Goal: Task Accomplishment & Management: Manage account settings

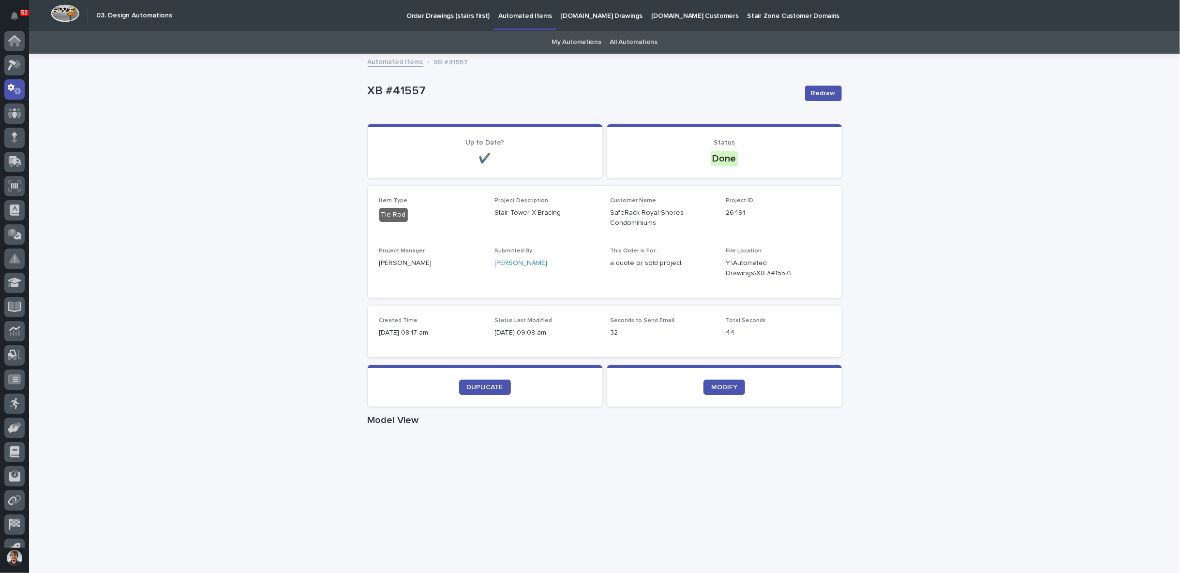
scroll to position [15, 0]
click at [196, 125] on div "Loading... Saving… Loading... Saving… XB #41557 Redraw XB #41557 Redraw Sorry, …" at bounding box center [604, 564] width 1151 height 1018
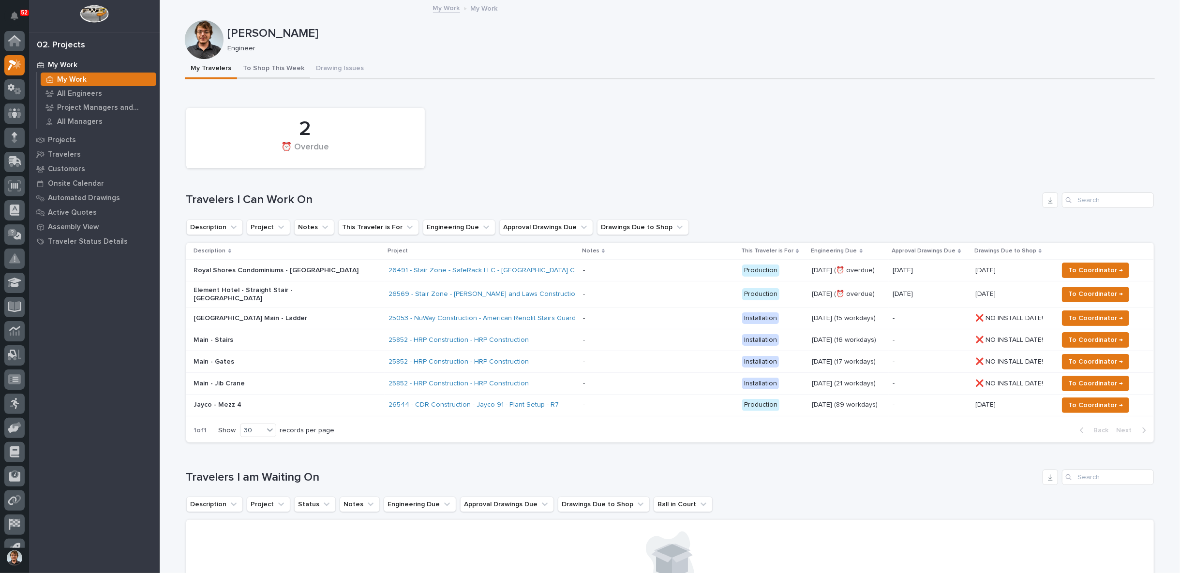
scroll to position [15, 0]
click at [642, 269] on p at bounding box center [658, 271] width 151 height 8
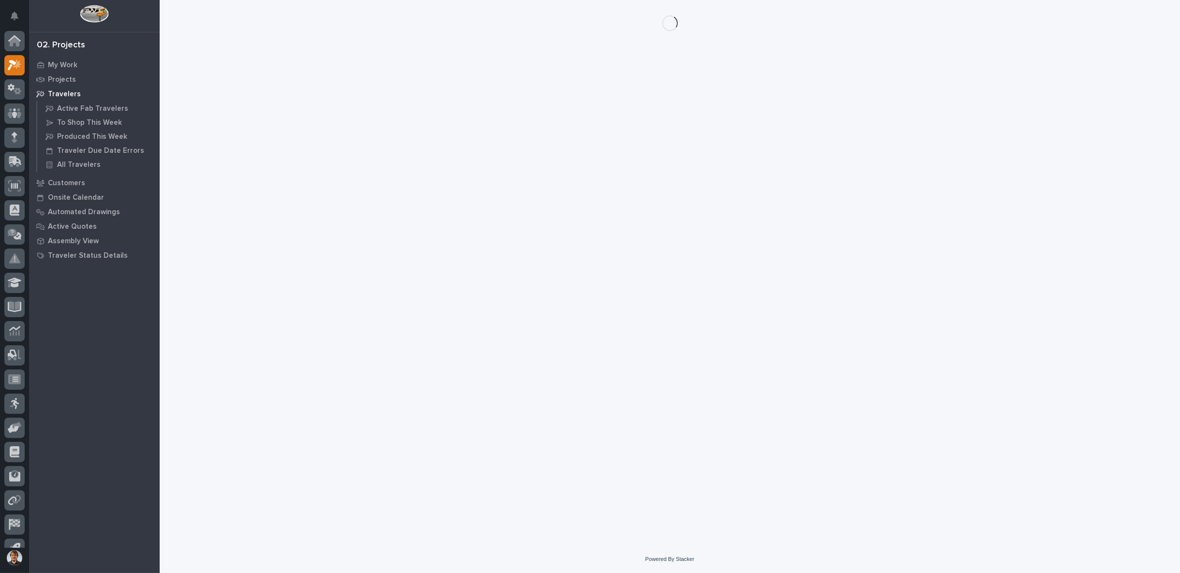
scroll to position [15, 0]
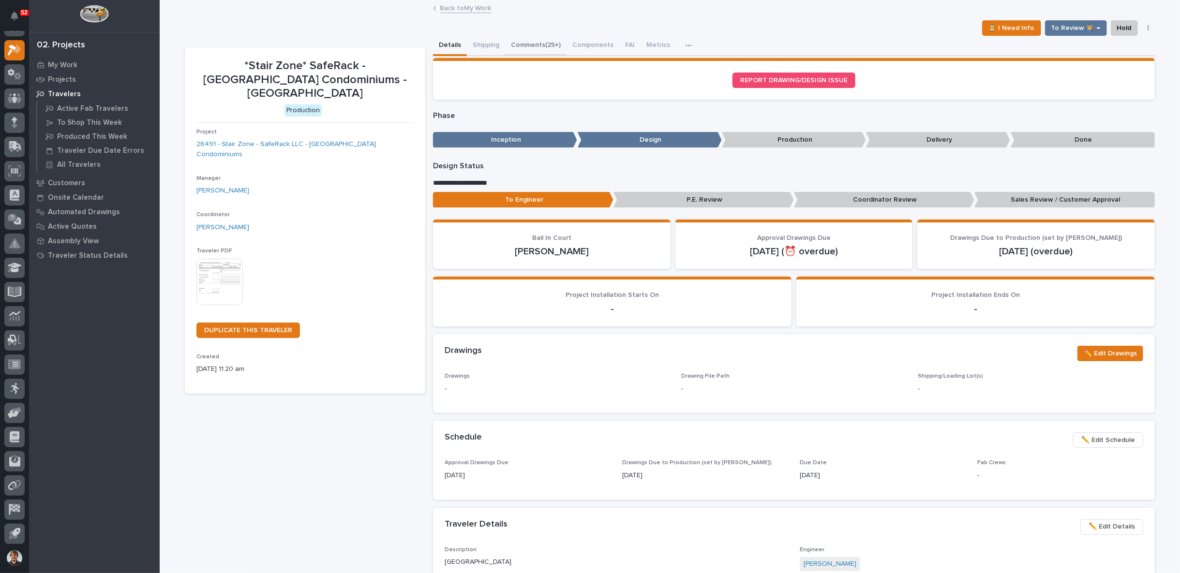
click at [531, 41] on button "Comments (25+)" at bounding box center [535, 46] width 61 height 20
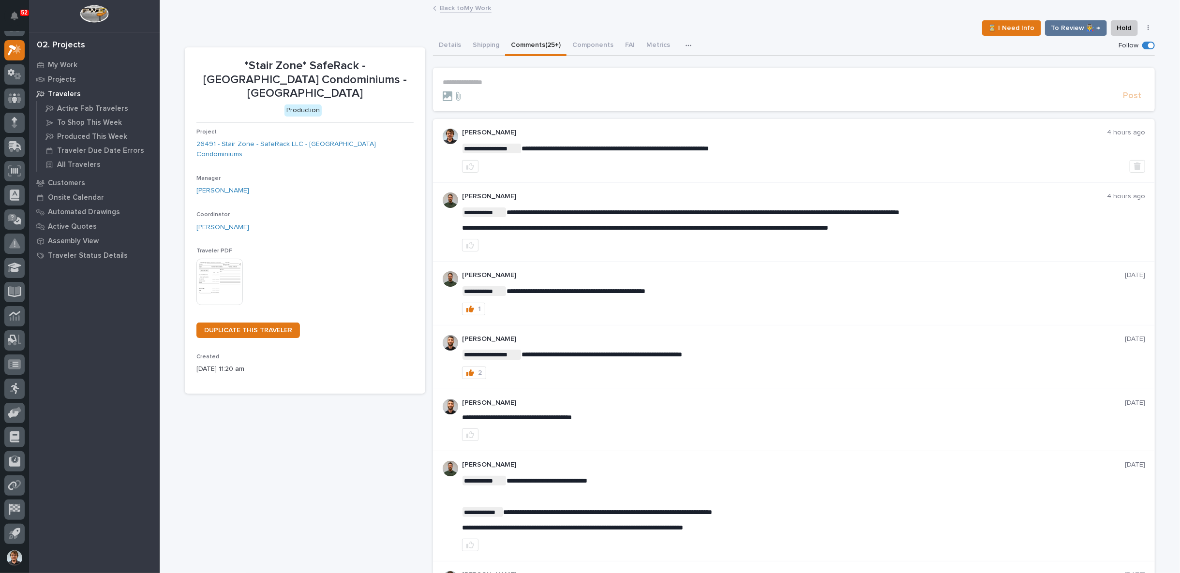
click at [489, 78] on p "**********" at bounding box center [794, 82] width 703 height 8
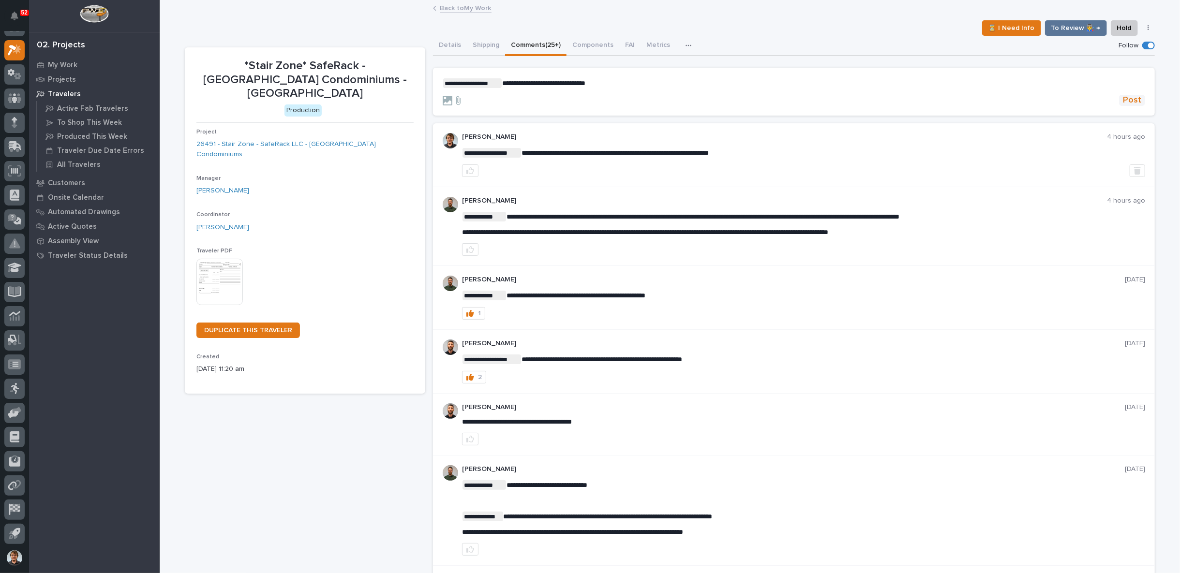
click at [1128, 98] on span "Post" at bounding box center [1132, 100] width 18 height 11
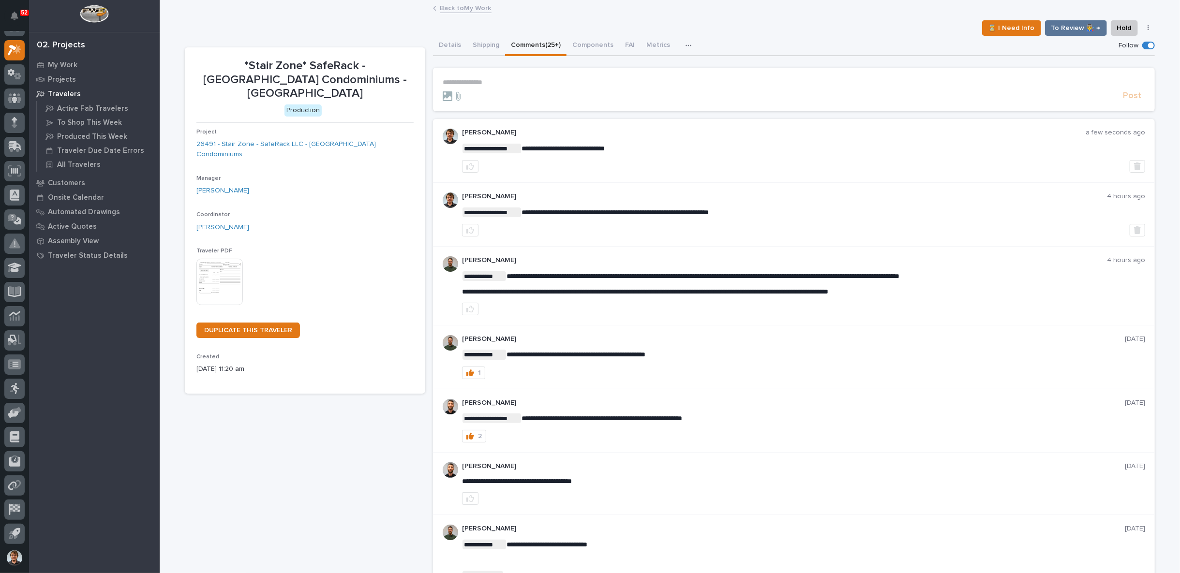
click at [440, 8] on link "Back to My Work" at bounding box center [465, 7] width 51 height 11
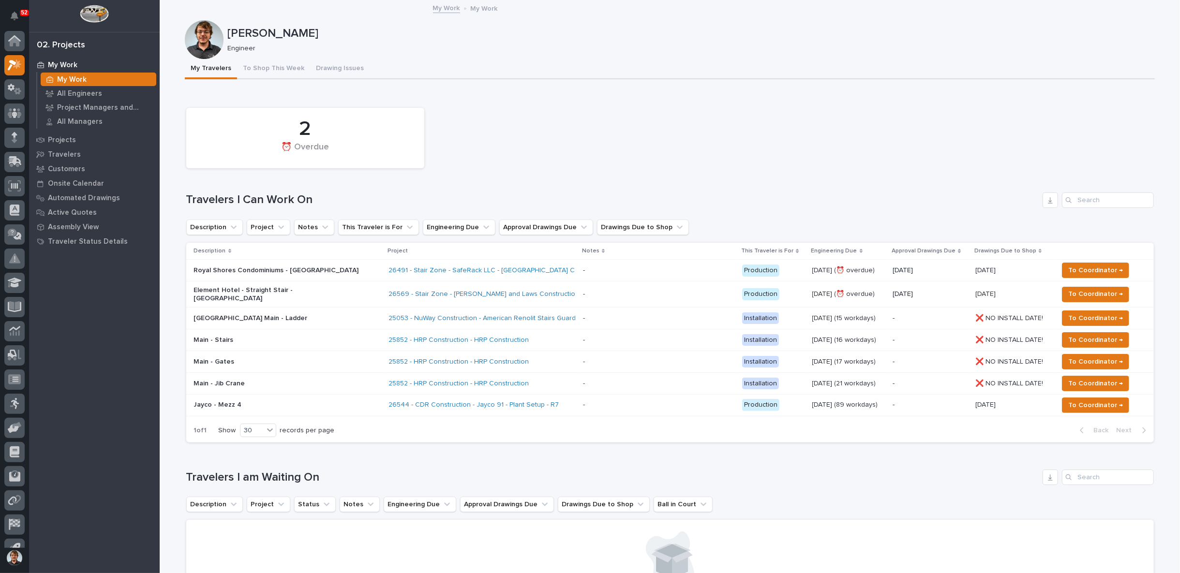
scroll to position [15, 0]
click at [1079, 270] on span "To Coordinator →" at bounding box center [1096, 271] width 55 height 12
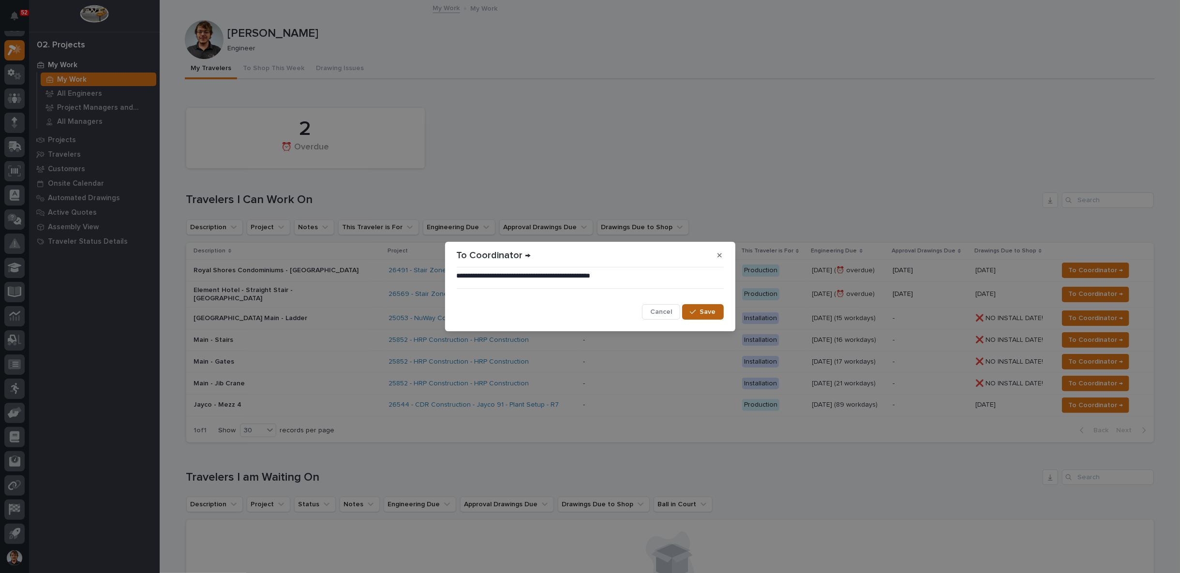
click at [706, 311] on span "Save" at bounding box center [708, 312] width 16 height 9
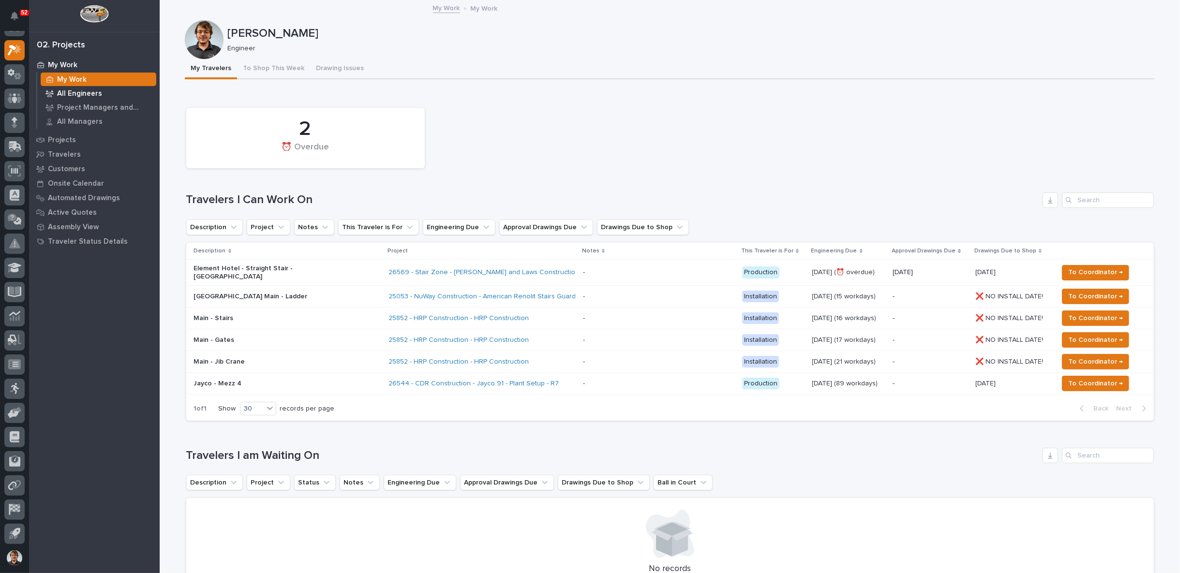
click at [85, 94] on p "All Engineers" at bounding box center [79, 94] width 45 height 9
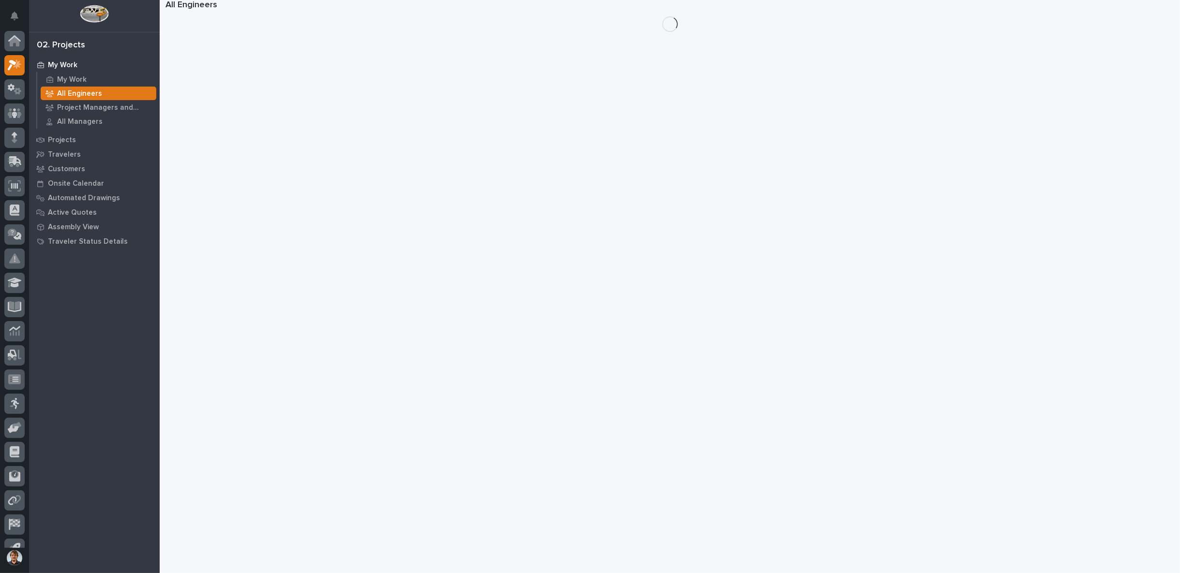
scroll to position [15, 0]
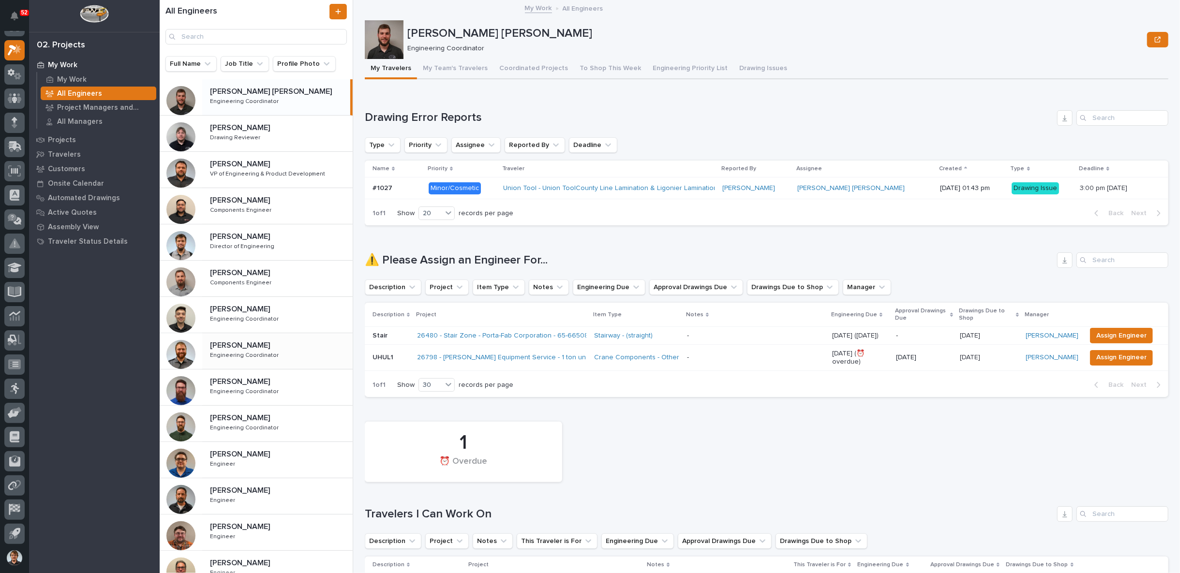
click at [247, 347] on p "[PERSON_NAME]" at bounding box center [241, 344] width 62 height 11
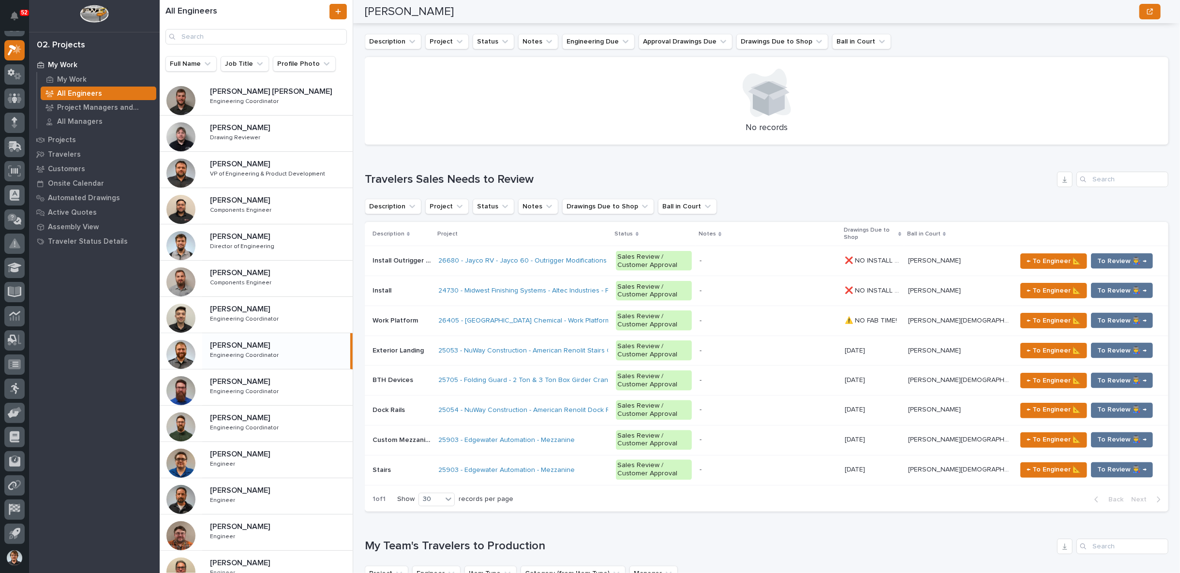
scroll to position [1254, 0]
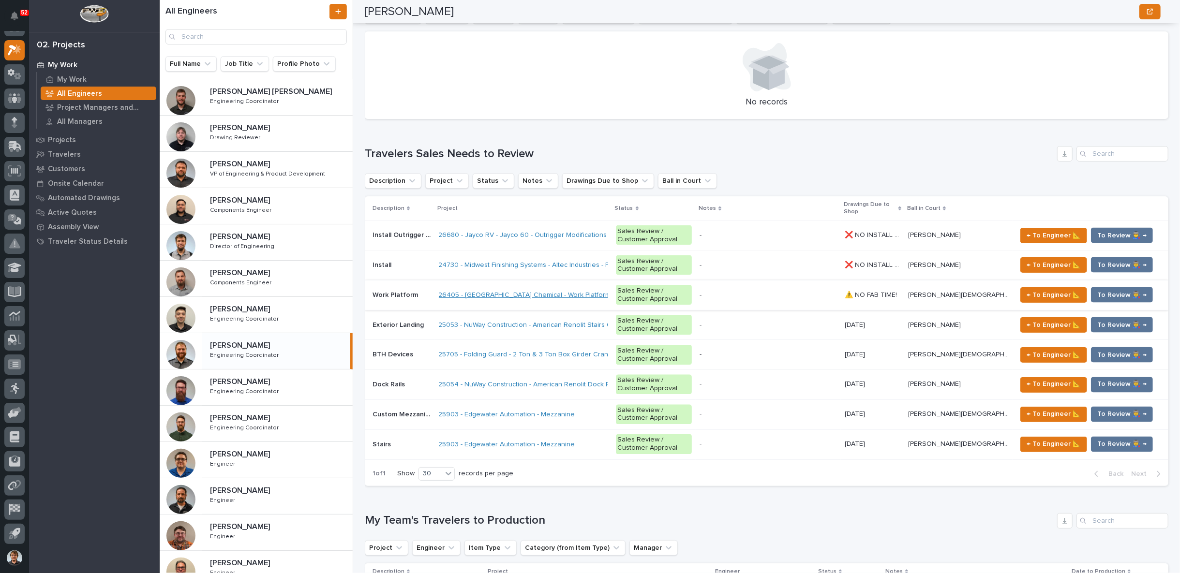
click at [497, 300] on link "26405 - [GEOGRAPHIC_DATA] Chemical - Work Platform" at bounding box center [525, 295] width 172 height 8
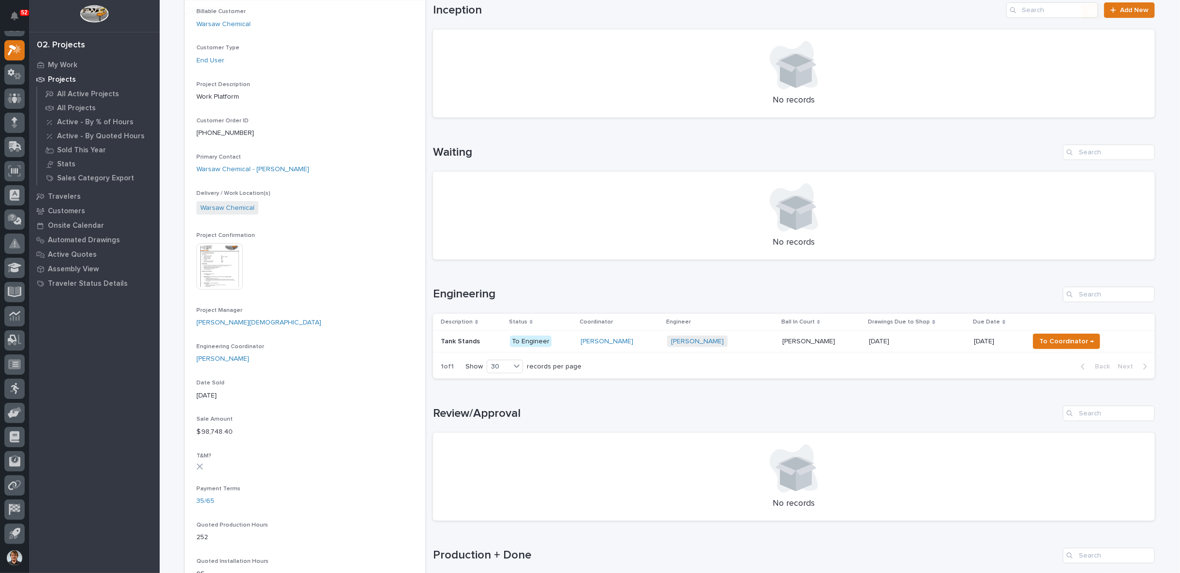
scroll to position [269, 0]
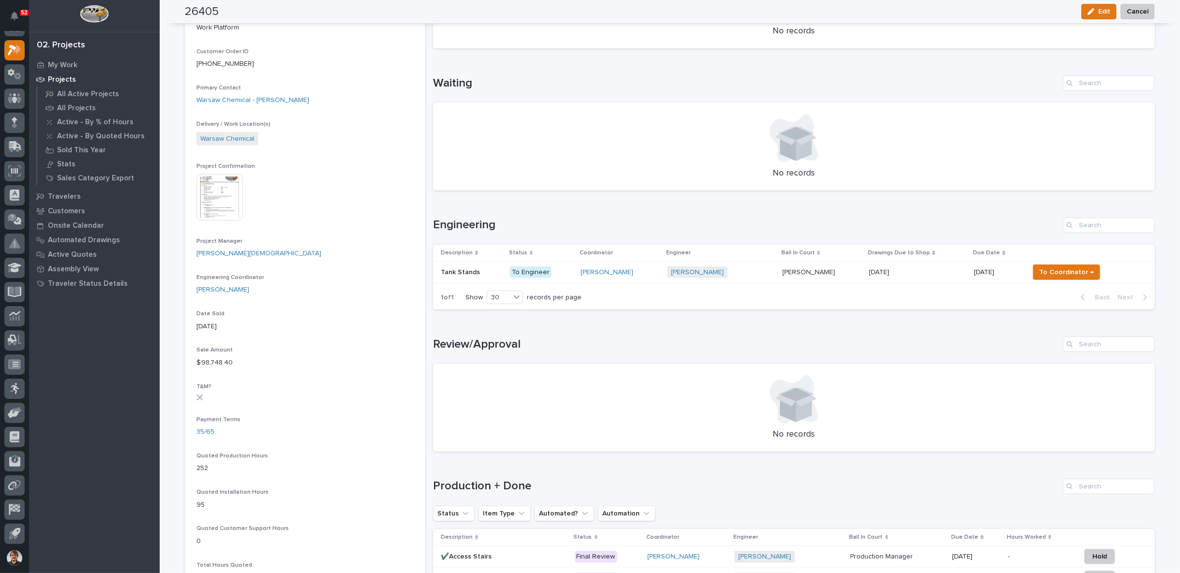
click at [563, 275] on p "To Engineer" at bounding box center [541, 273] width 63 height 12
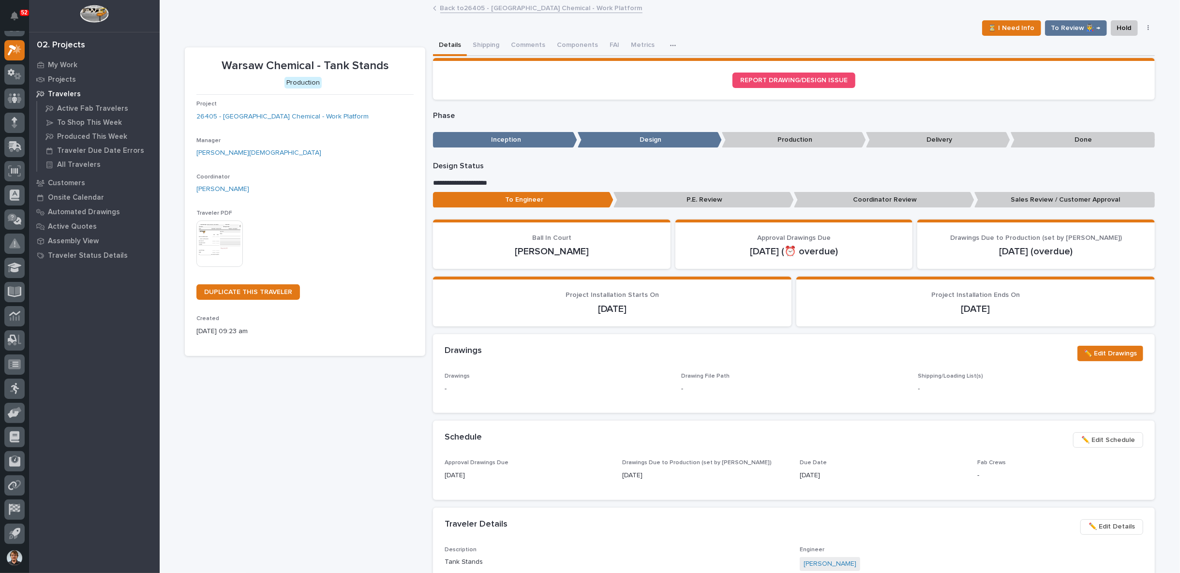
click at [465, 9] on link "Back to 26405 - Warsaw Chemical - Work Platform" at bounding box center [541, 7] width 202 height 11
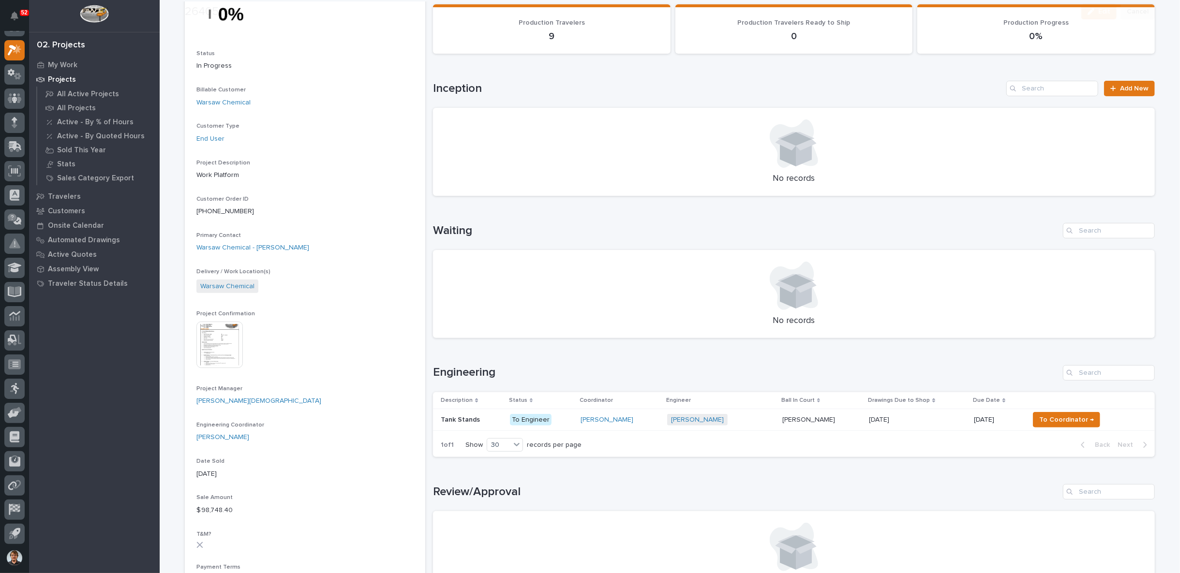
scroll to position [179, 0]
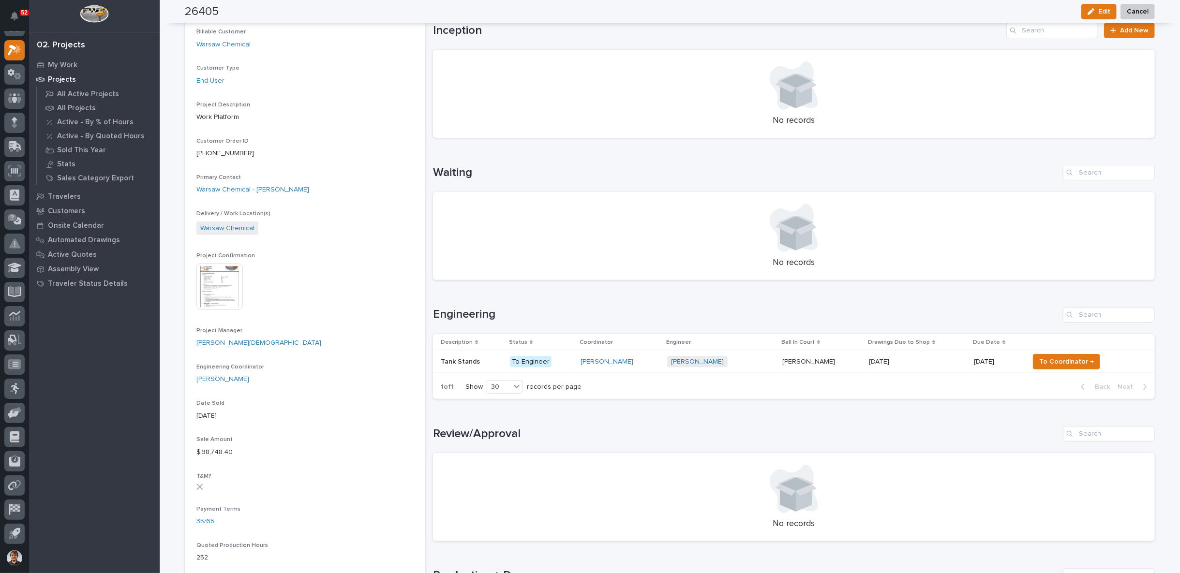
click at [456, 359] on p "Tank Stands" at bounding box center [461, 361] width 41 height 10
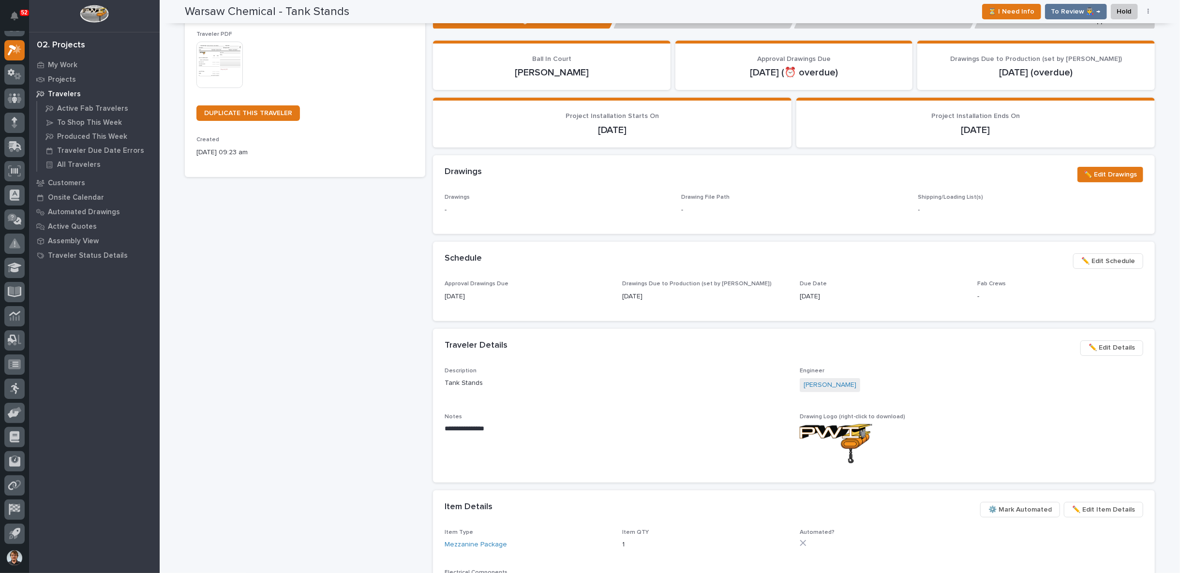
scroll to position [269, 0]
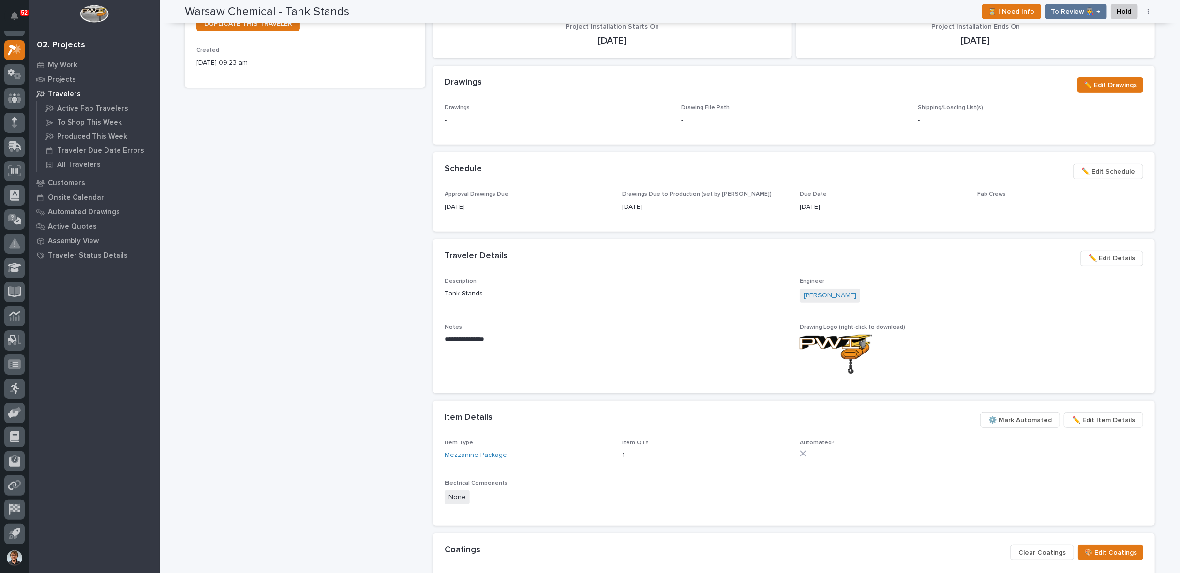
click at [1089, 254] on span "✏️ Edit Details" at bounding box center [1112, 259] width 46 height 12
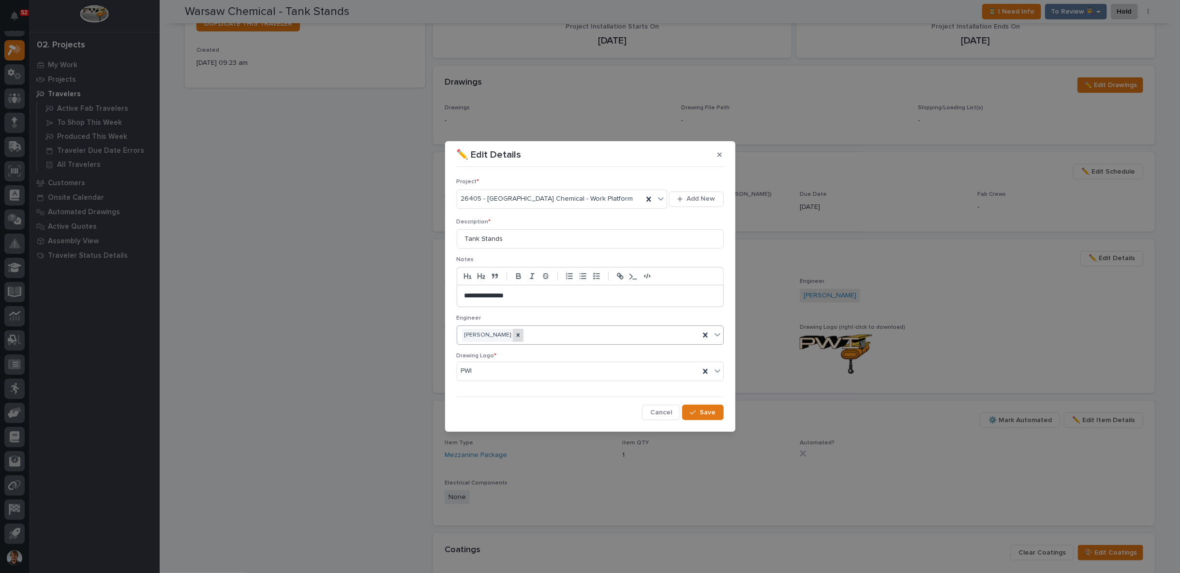
click at [515, 337] on icon at bounding box center [518, 335] width 7 height 7
type input "****"
click at [490, 352] on div "[PERSON_NAME]" at bounding box center [590, 353] width 266 height 17
click at [702, 411] on span "Save" at bounding box center [708, 412] width 16 height 9
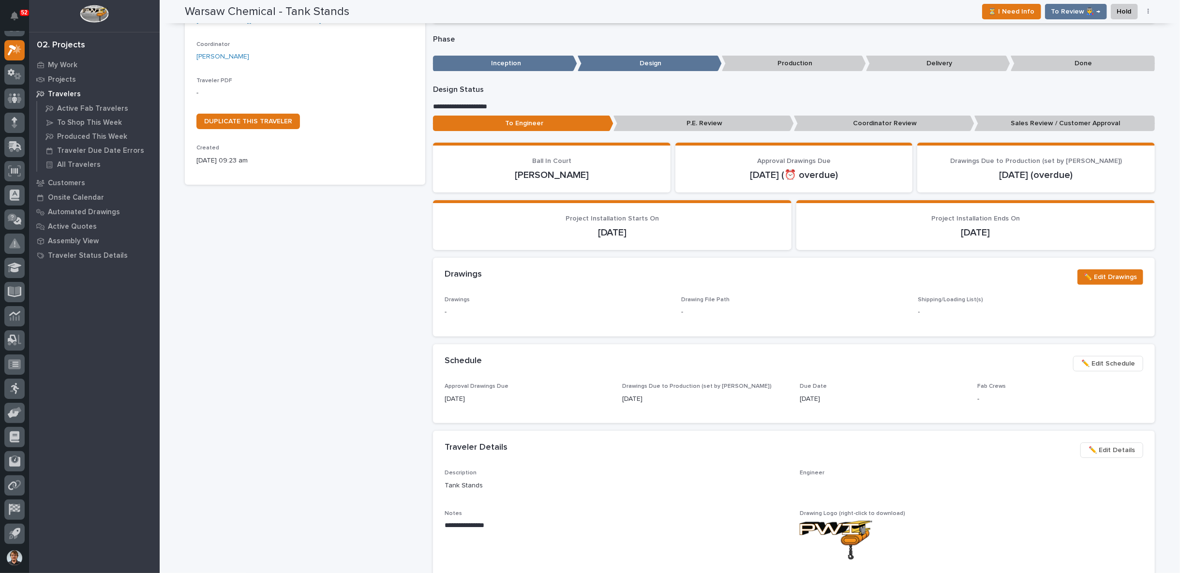
scroll to position [0, 0]
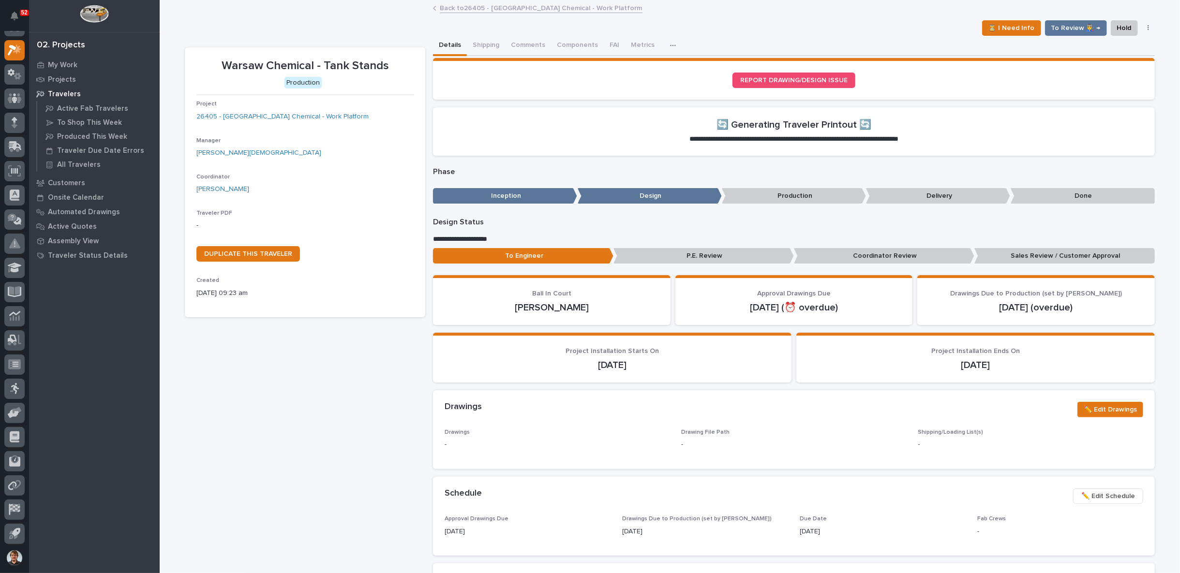
click at [460, 8] on link "Back to 26405 - Warsaw Chemical - Work Platform" at bounding box center [541, 7] width 202 height 11
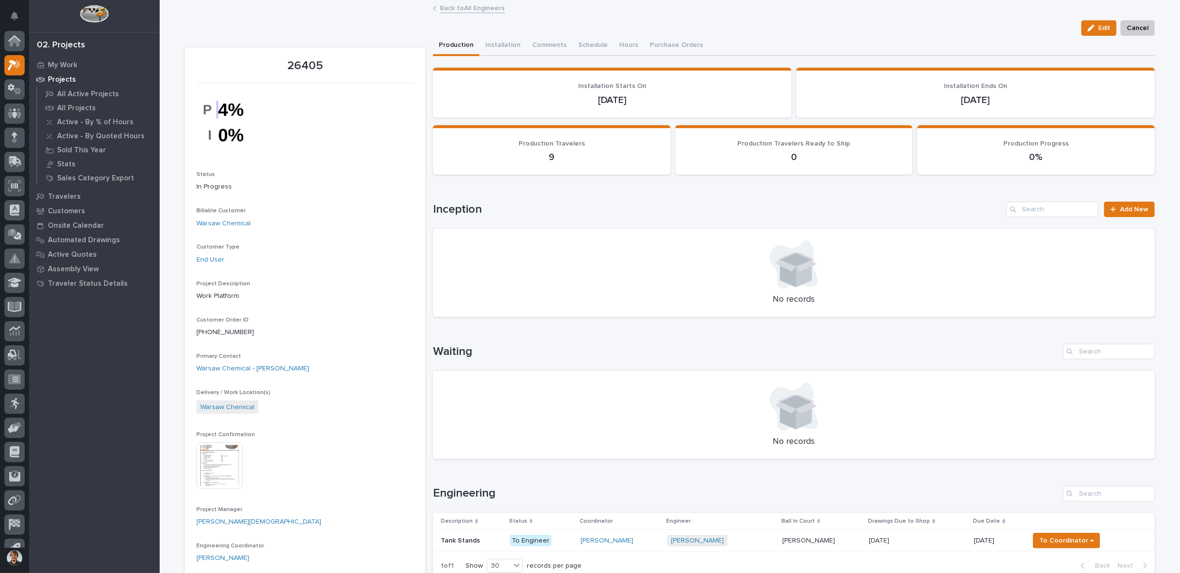
scroll to position [15, 0]
click at [460, 7] on link "Back to All Engineers" at bounding box center [472, 7] width 65 height 11
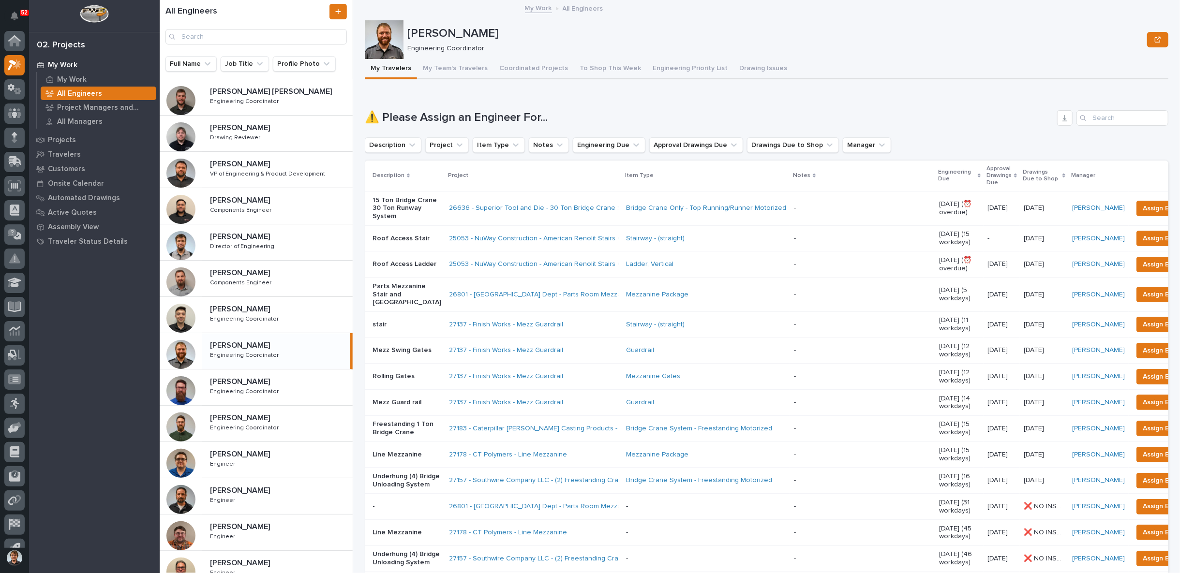
scroll to position [15, 0]
click at [59, 69] on p "My Work" at bounding box center [63, 65] width 30 height 9
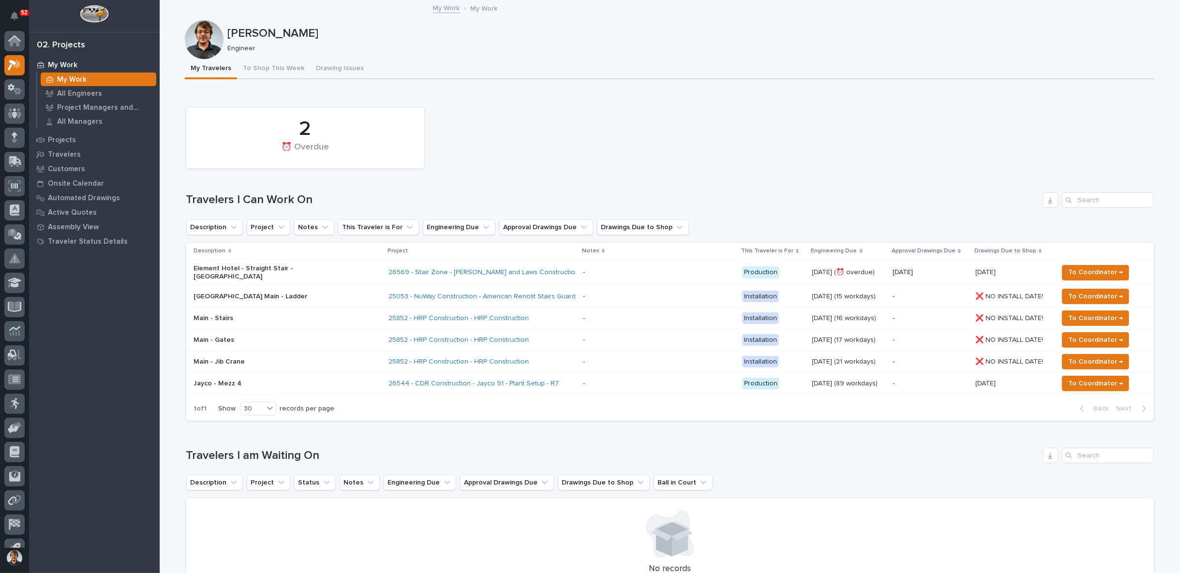
click at [63, 67] on p "My Work" at bounding box center [63, 65] width 30 height 9
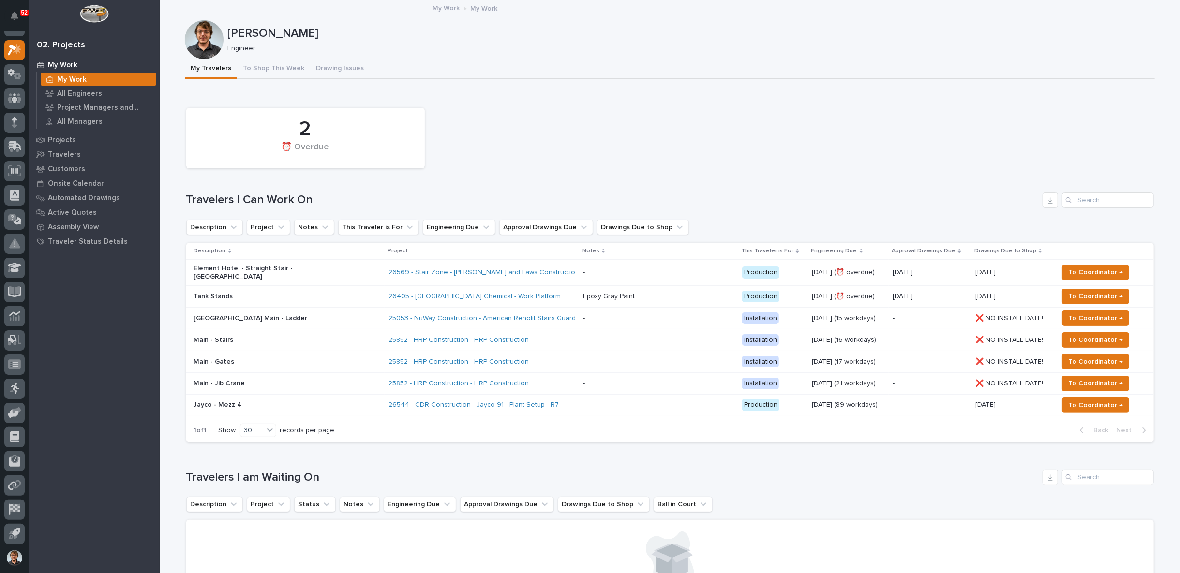
click at [301, 293] on p "Tank Stands" at bounding box center [278, 297] width 169 height 8
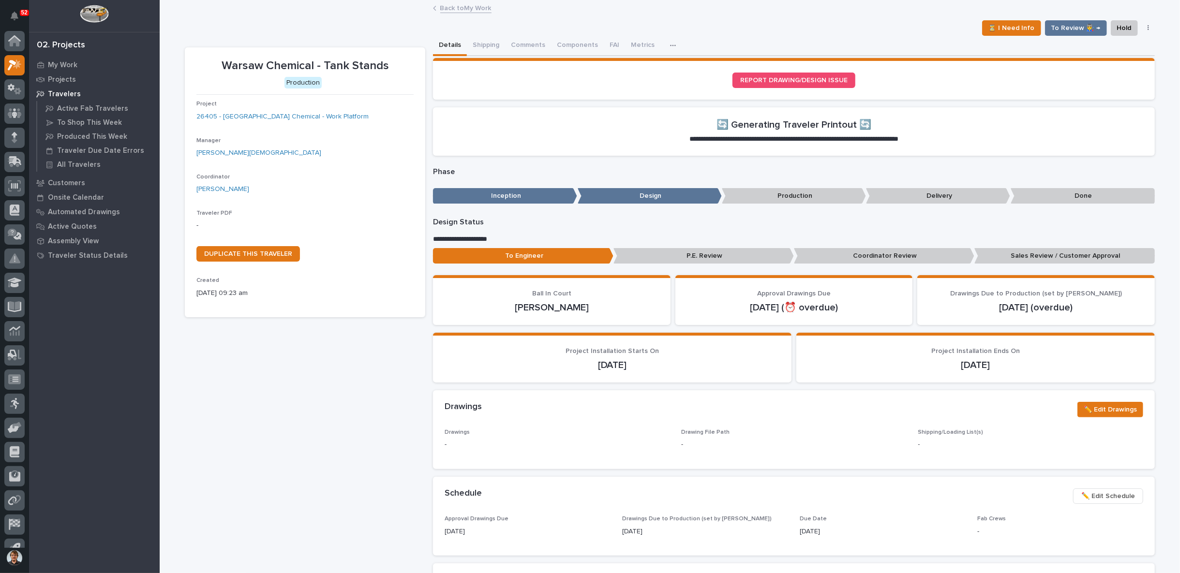
scroll to position [15, 0]
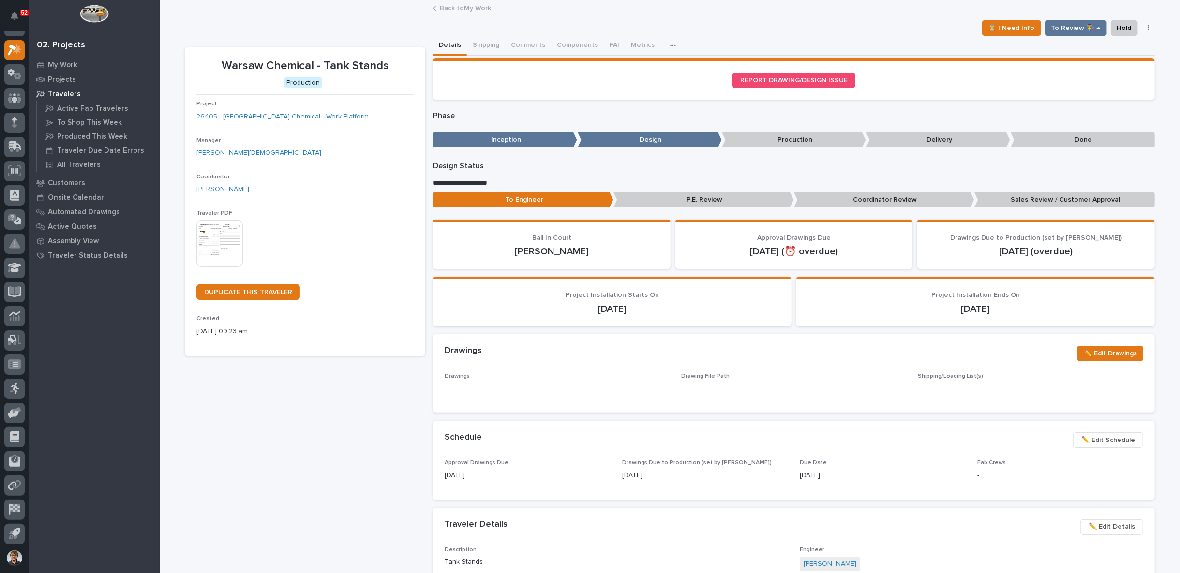
click at [236, 242] on img at bounding box center [219, 244] width 46 height 46
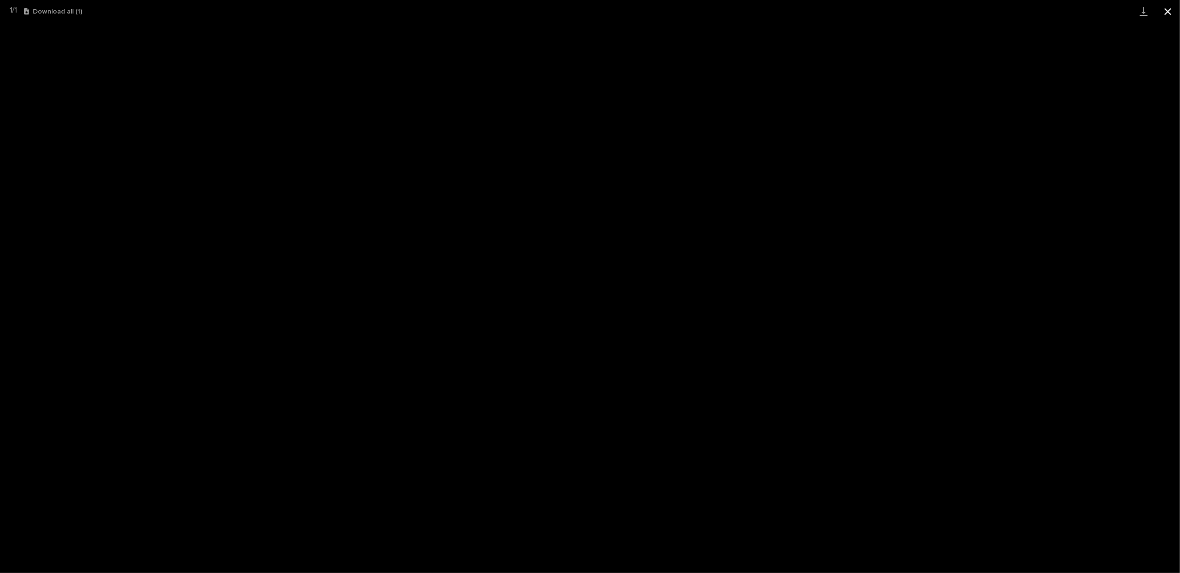
click at [1167, 10] on button "Close gallery" at bounding box center [1168, 11] width 24 height 23
